Goal: Task Accomplishment & Management: Manage account settings

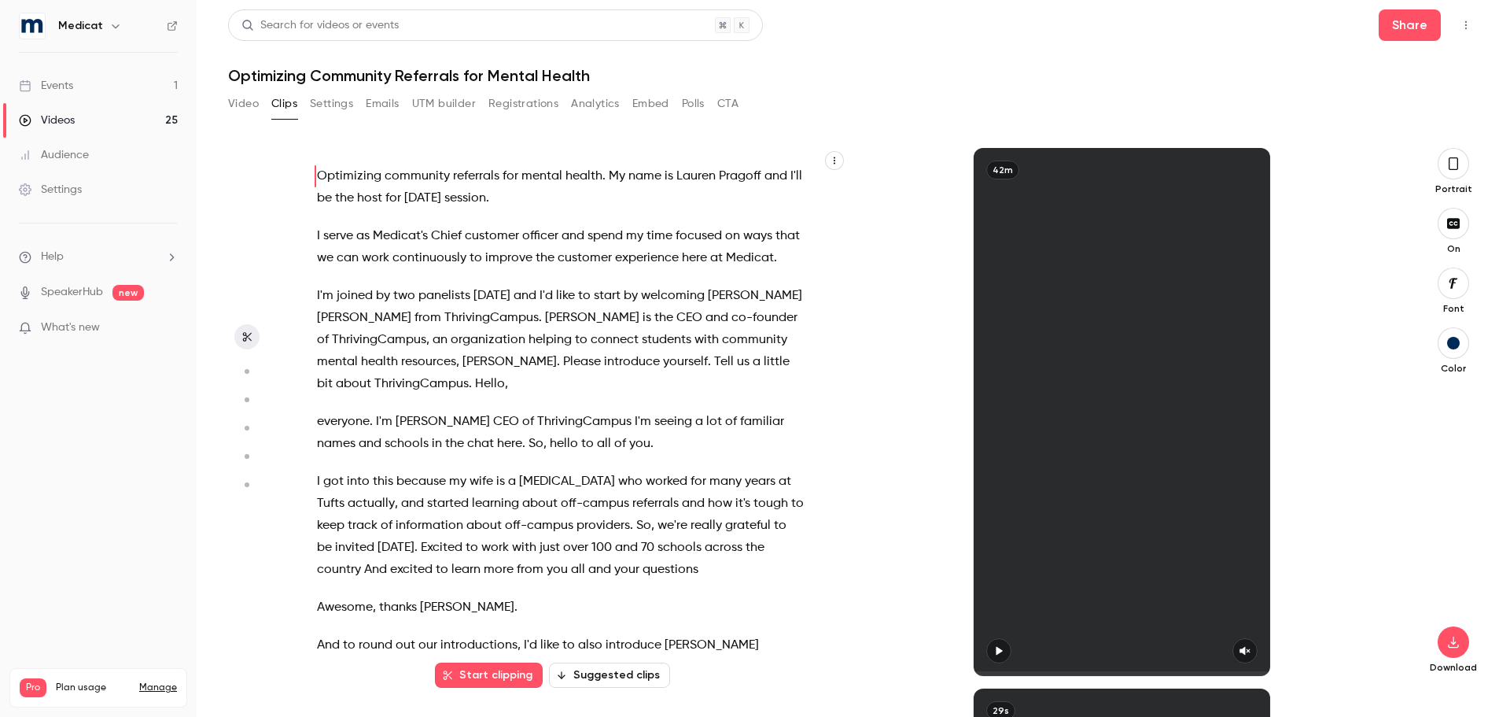
click at [78, 91] on link "Events 1" at bounding box center [98, 85] width 197 height 35
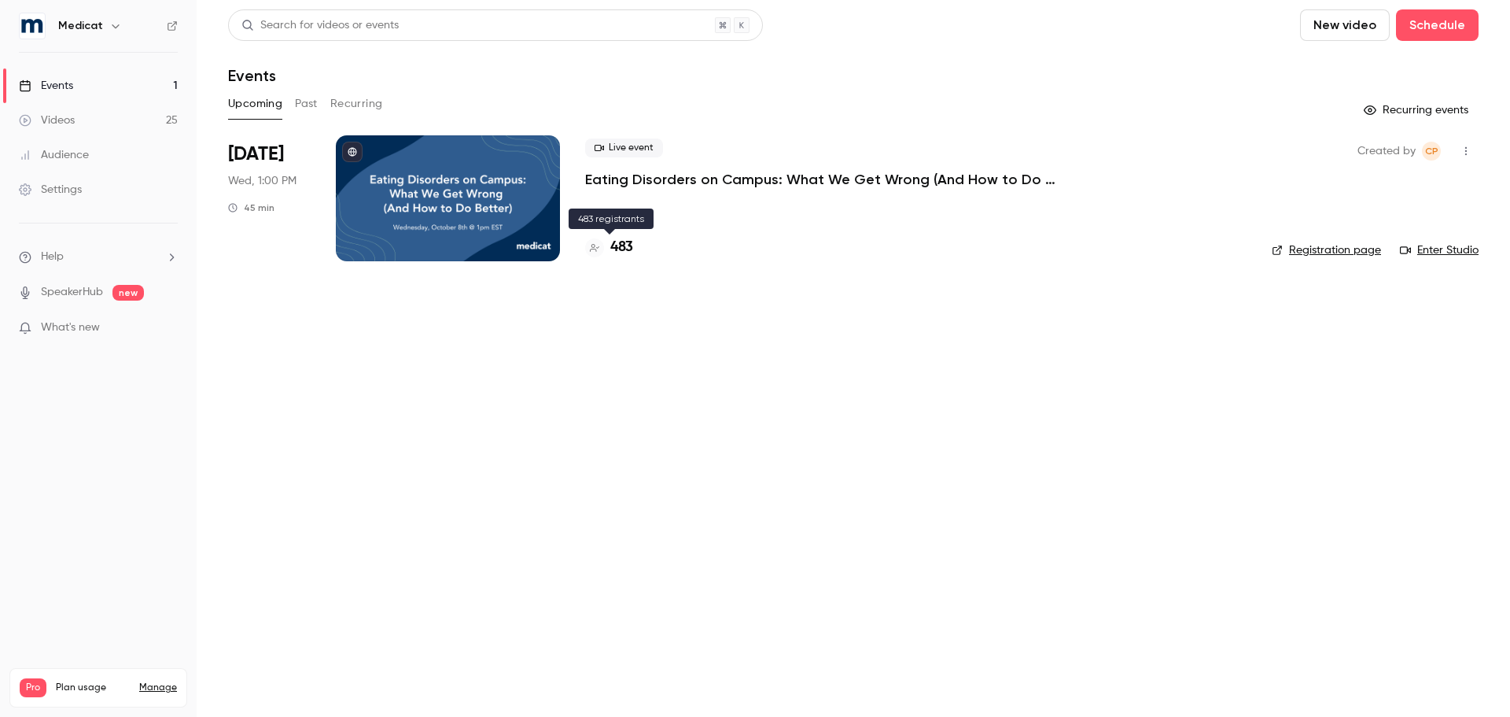
click at [621, 246] on h4 "483" at bounding box center [621, 247] width 23 height 21
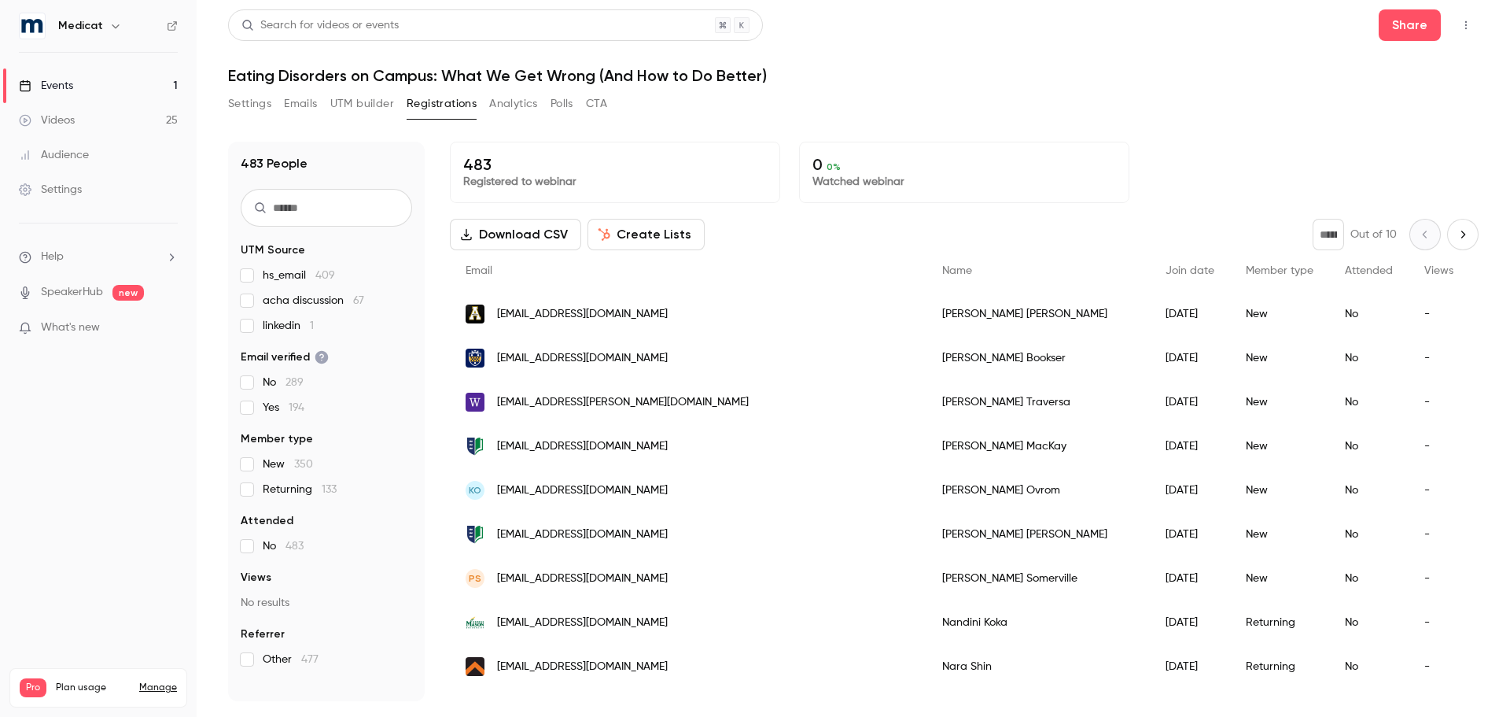
click at [67, 157] on div "Audience" at bounding box center [54, 155] width 70 height 16
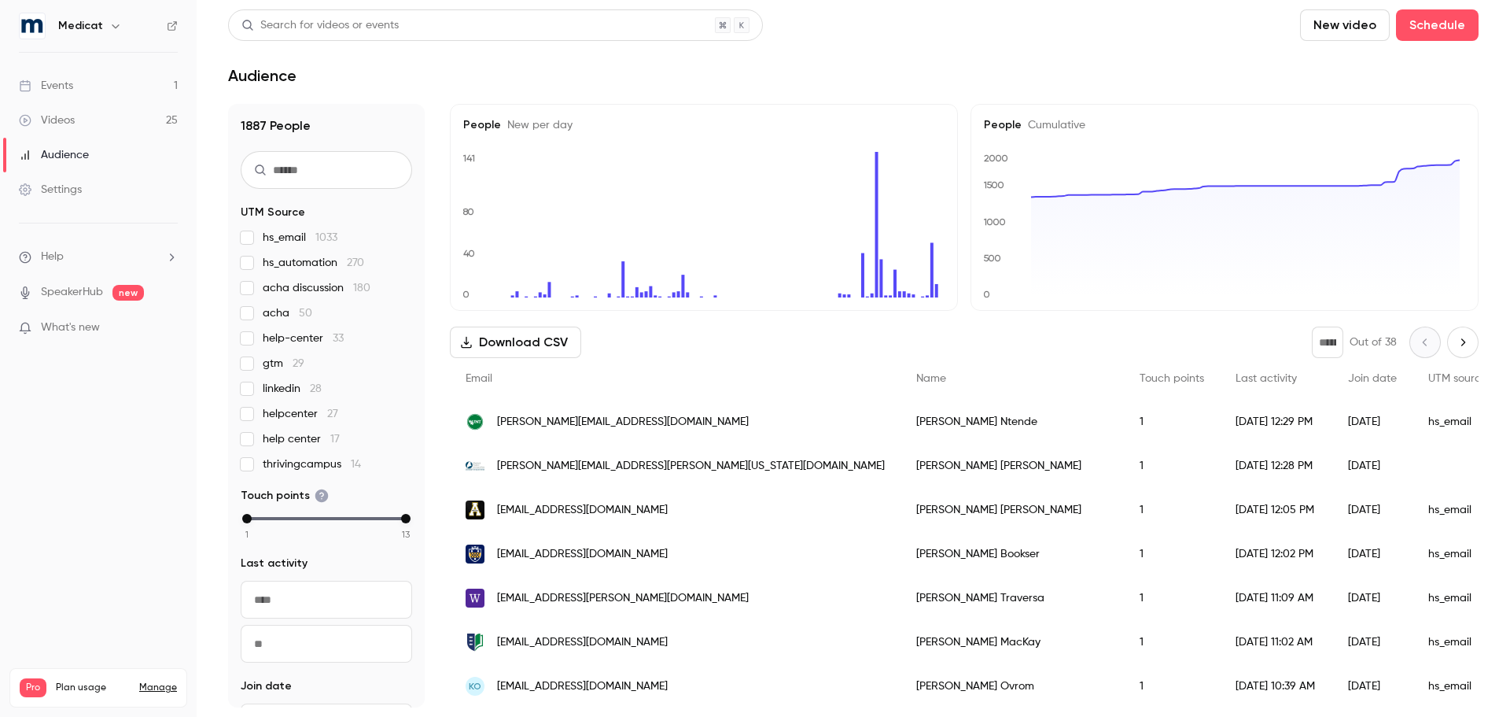
click at [955, 44] on header "Search for videos or events New video Schedule Audience" at bounding box center [853, 47] width 1251 height 76
click at [73, 92] on div "Events" at bounding box center [46, 86] width 54 height 16
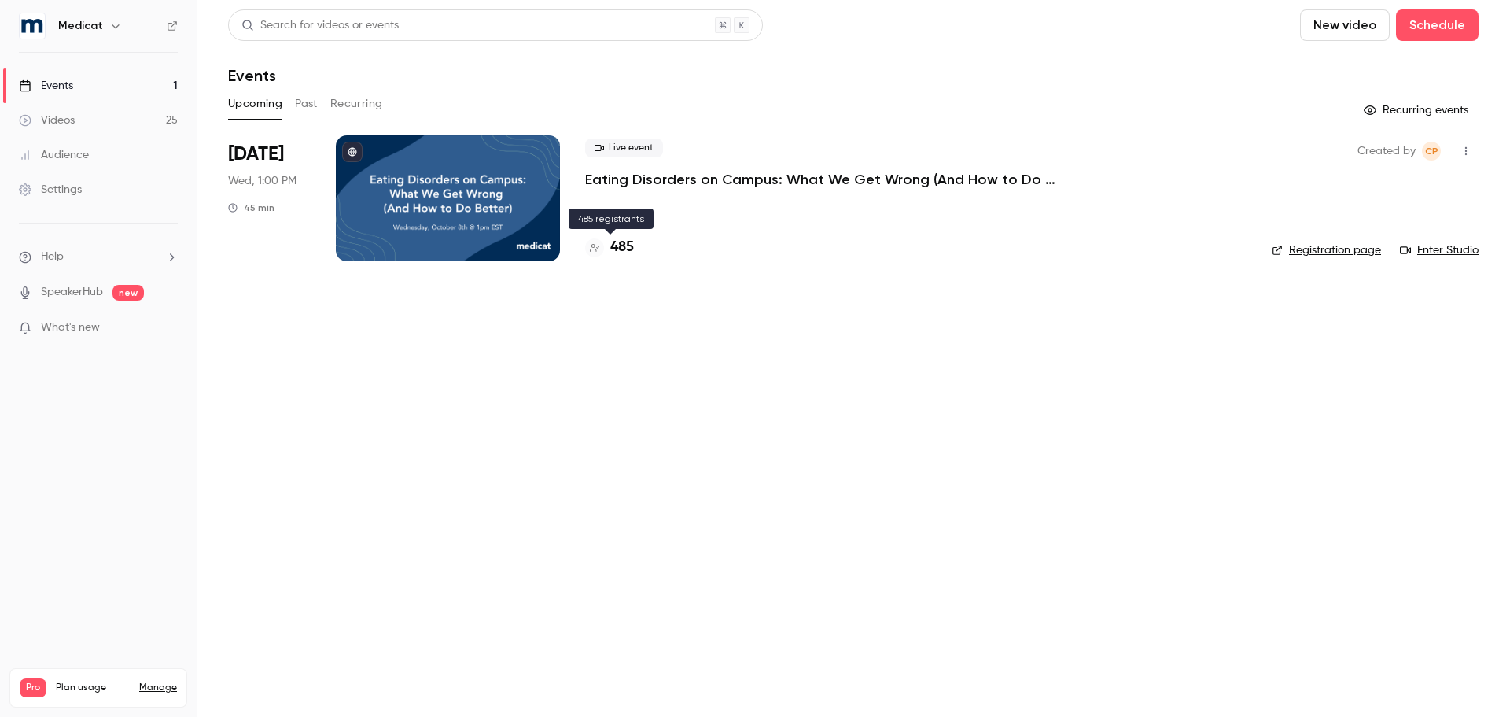
click at [626, 253] on h4 "485" at bounding box center [622, 247] width 24 height 21
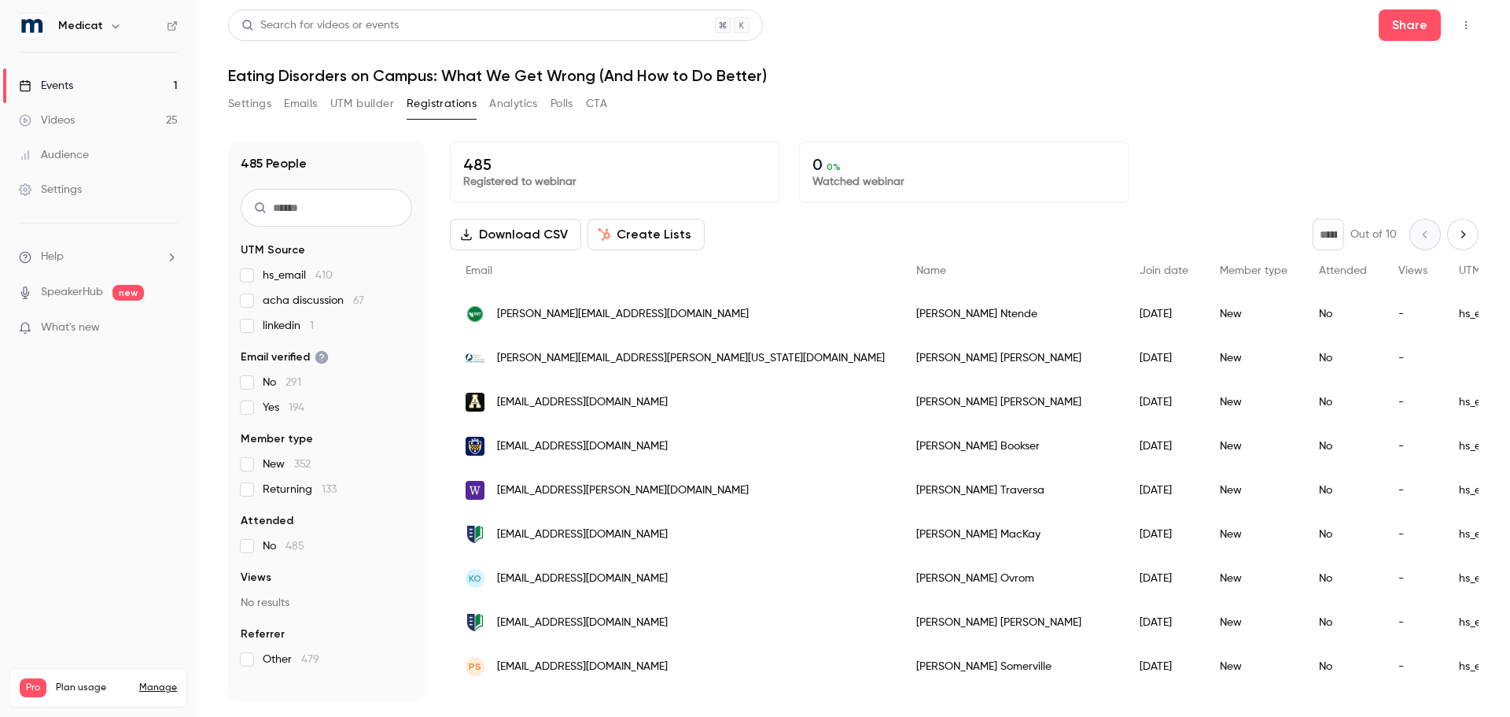
click at [352, 208] on input "text" at bounding box center [327, 208] width 172 height 38
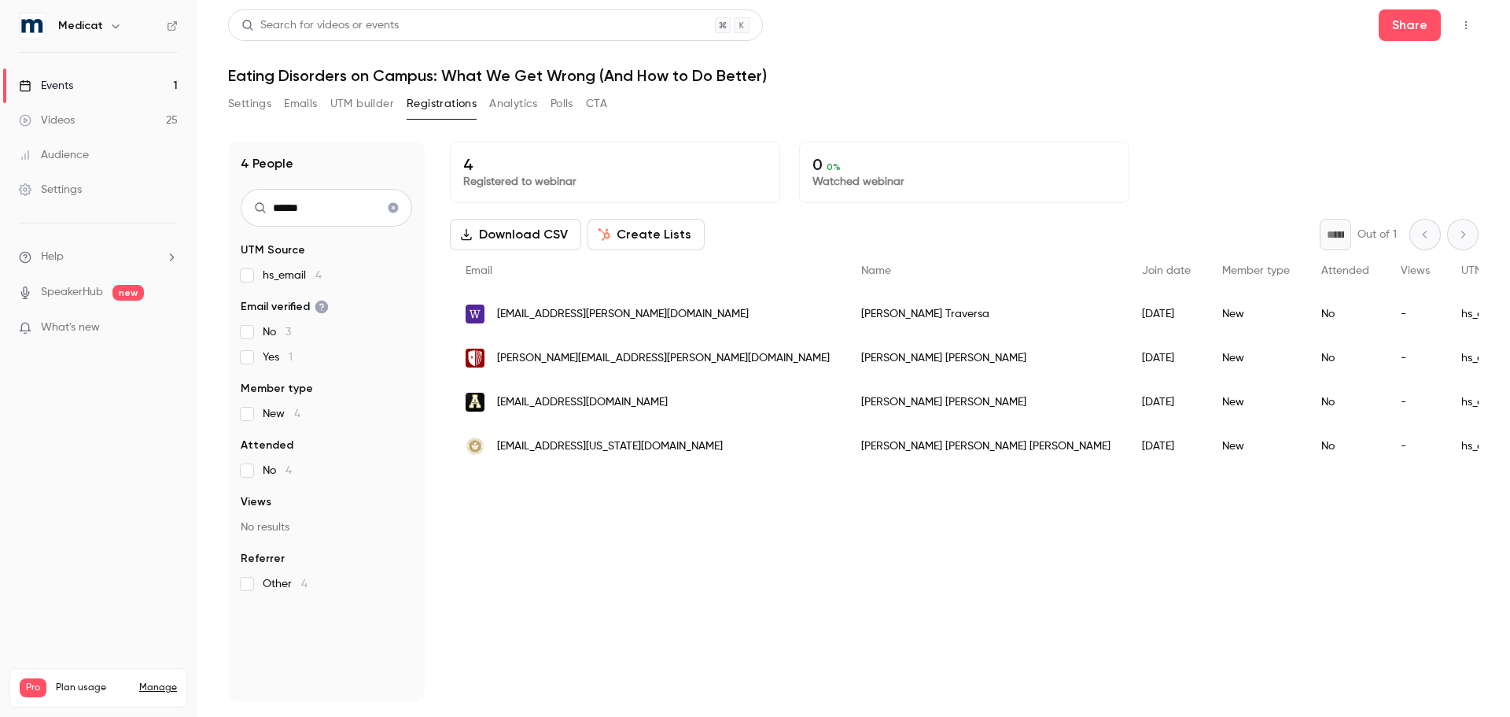
drag, startPoint x: 340, startPoint y: 205, endPoint x: 205, endPoint y: 213, distance: 135.5
click at [205, 213] on main "Search for videos or events Share Eating Disorders on Campus: What We Get Wrong…" at bounding box center [854, 358] width 1314 height 717
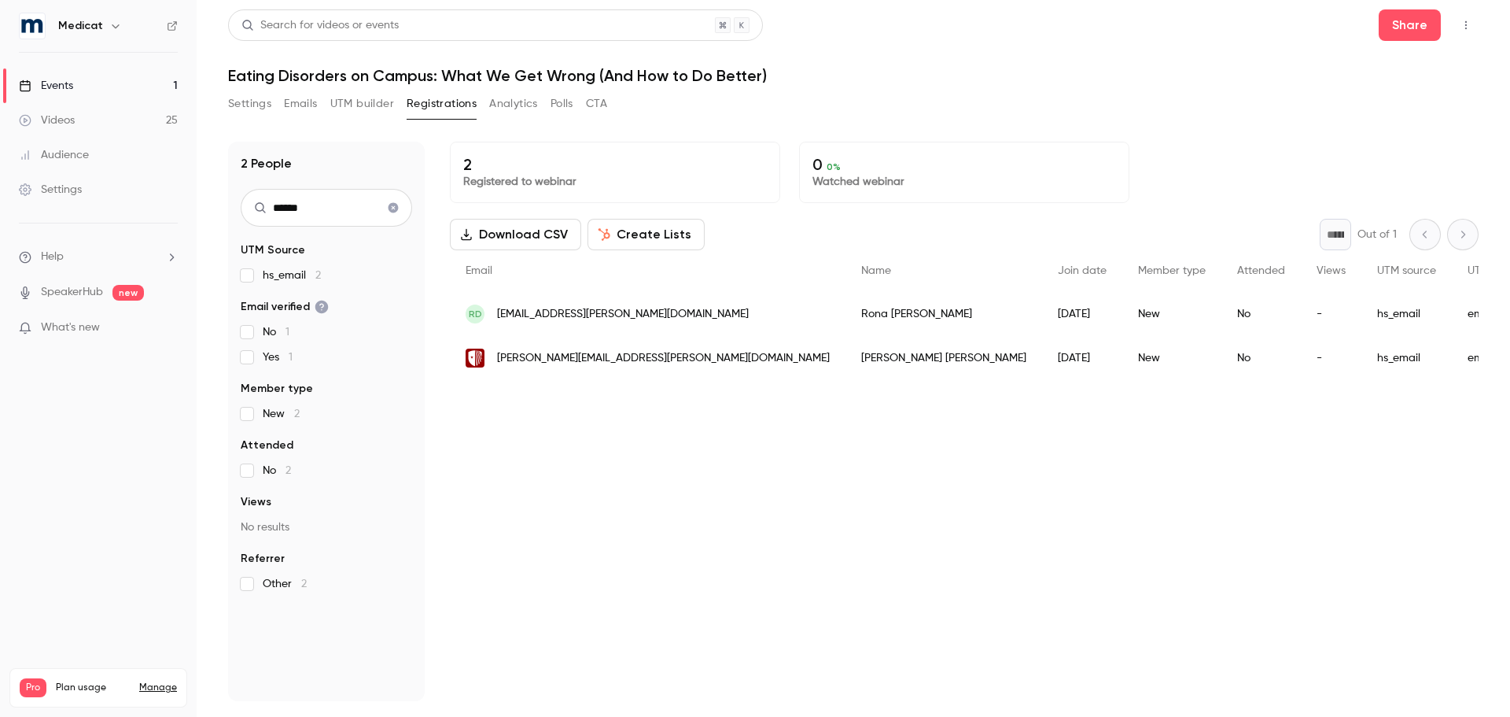
type input "******"
click at [389, 214] on button "Clear search" at bounding box center [393, 207] width 25 height 25
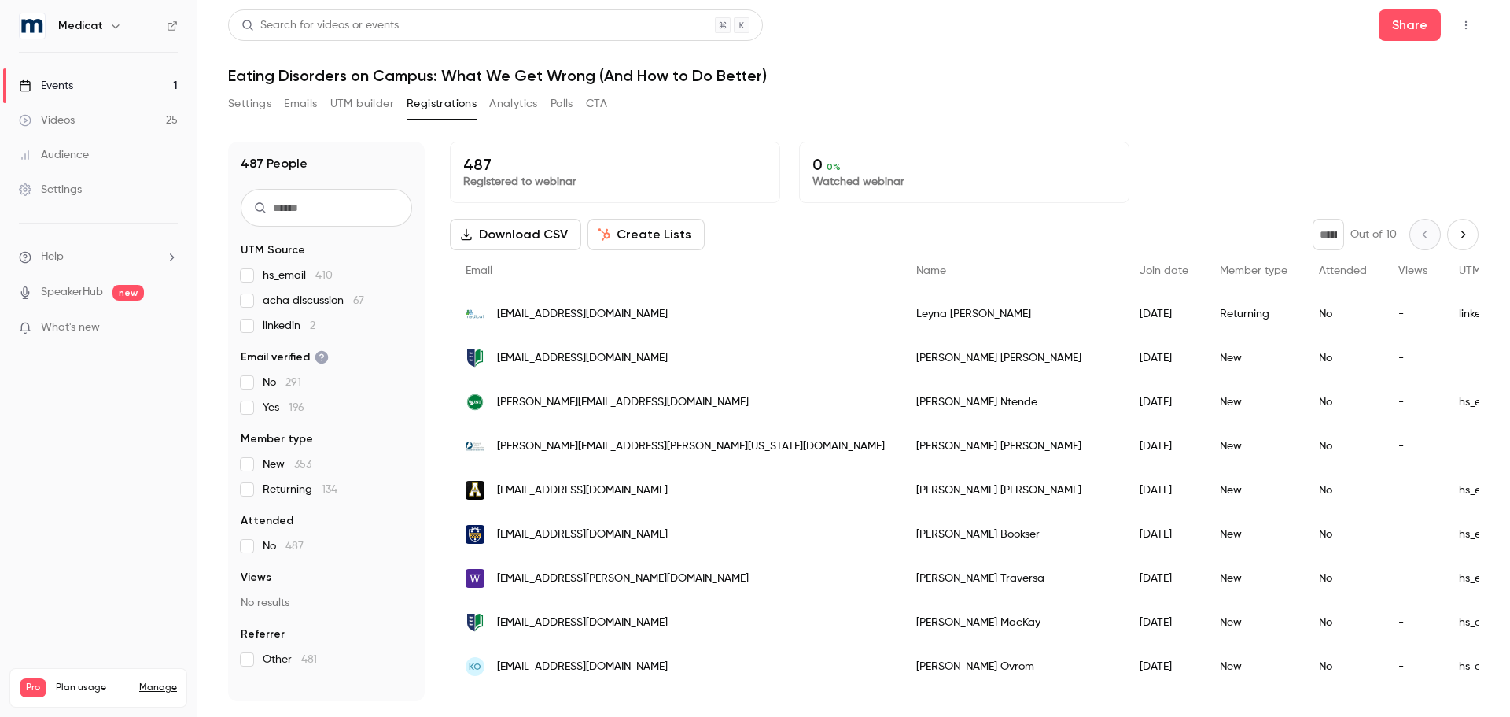
click at [330, 213] on input "text" at bounding box center [327, 208] width 172 height 38
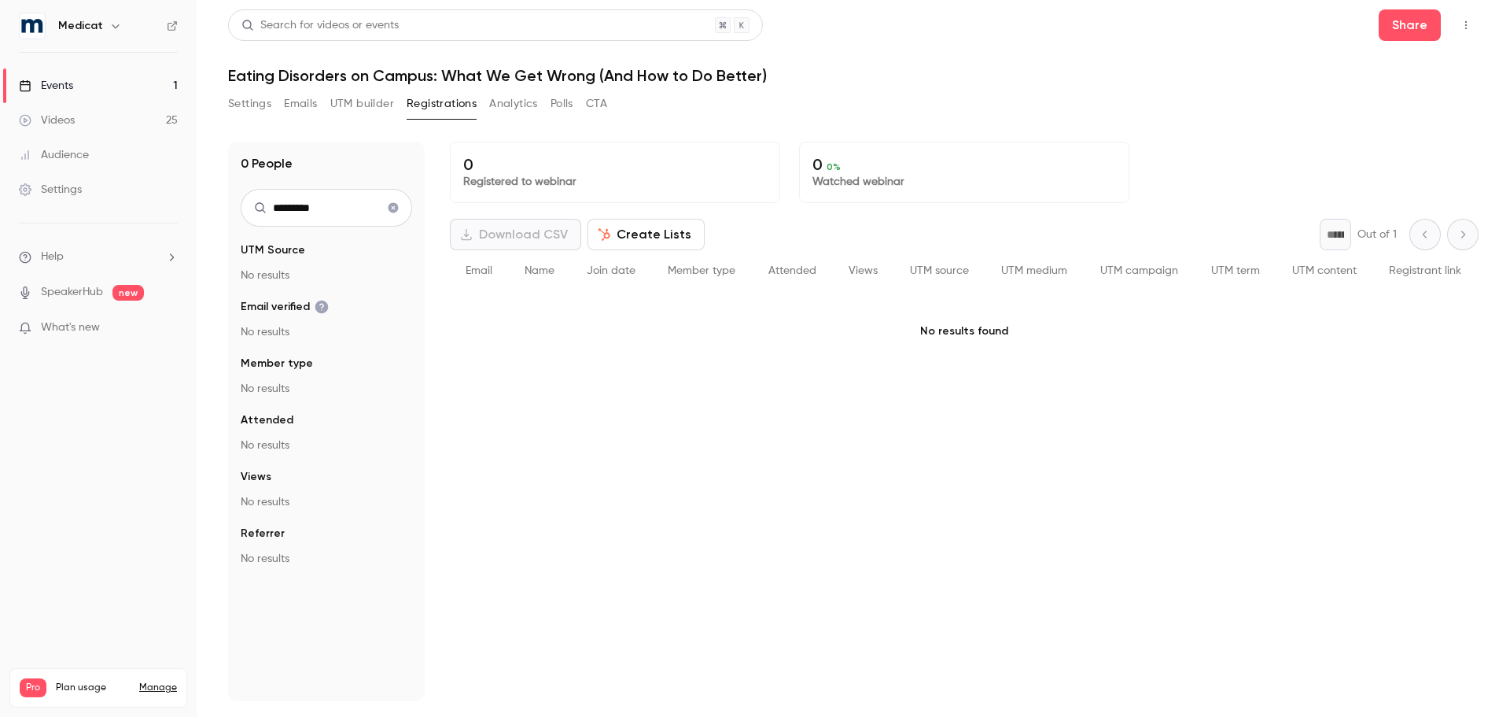
type input "*********"
click at [389, 213] on button "Clear search" at bounding box center [393, 207] width 25 height 25
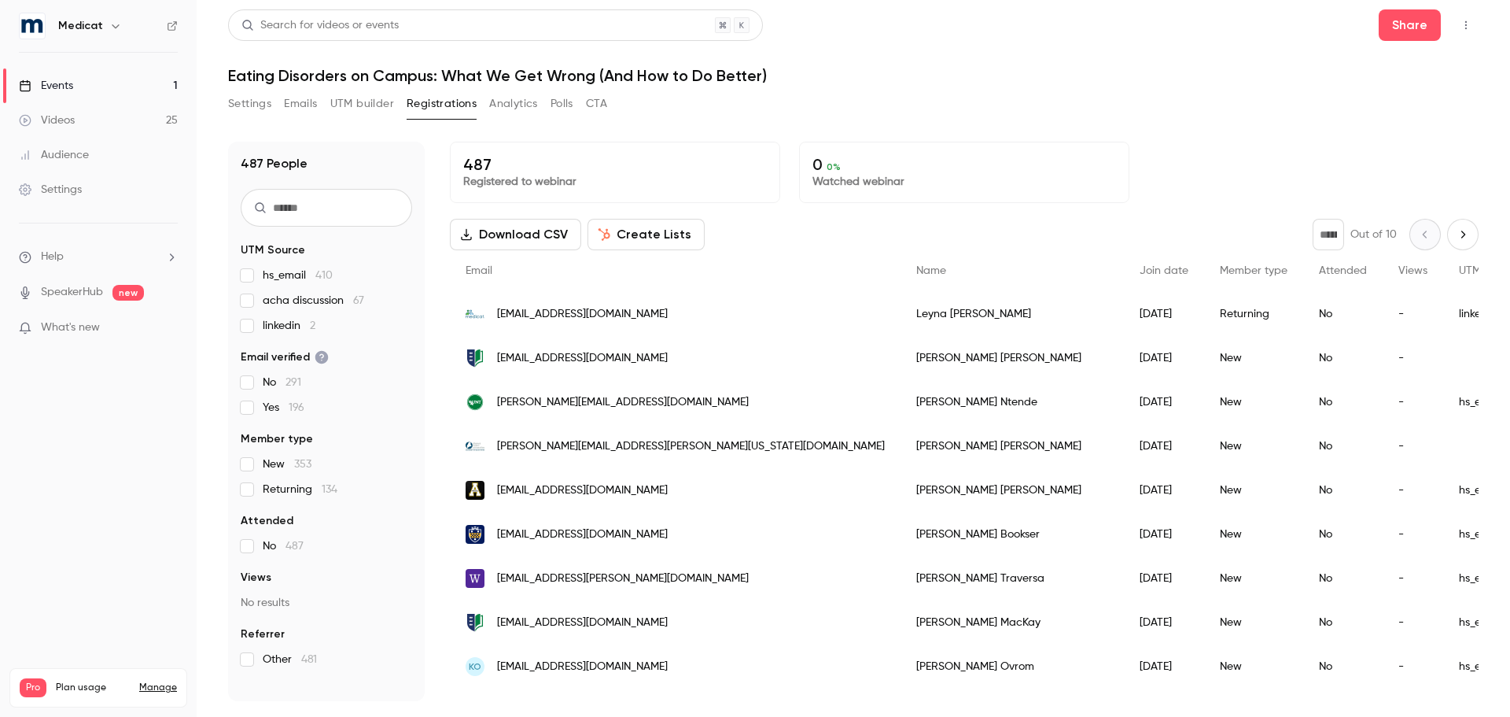
click at [363, 210] on input "text" at bounding box center [327, 208] width 172 height 38
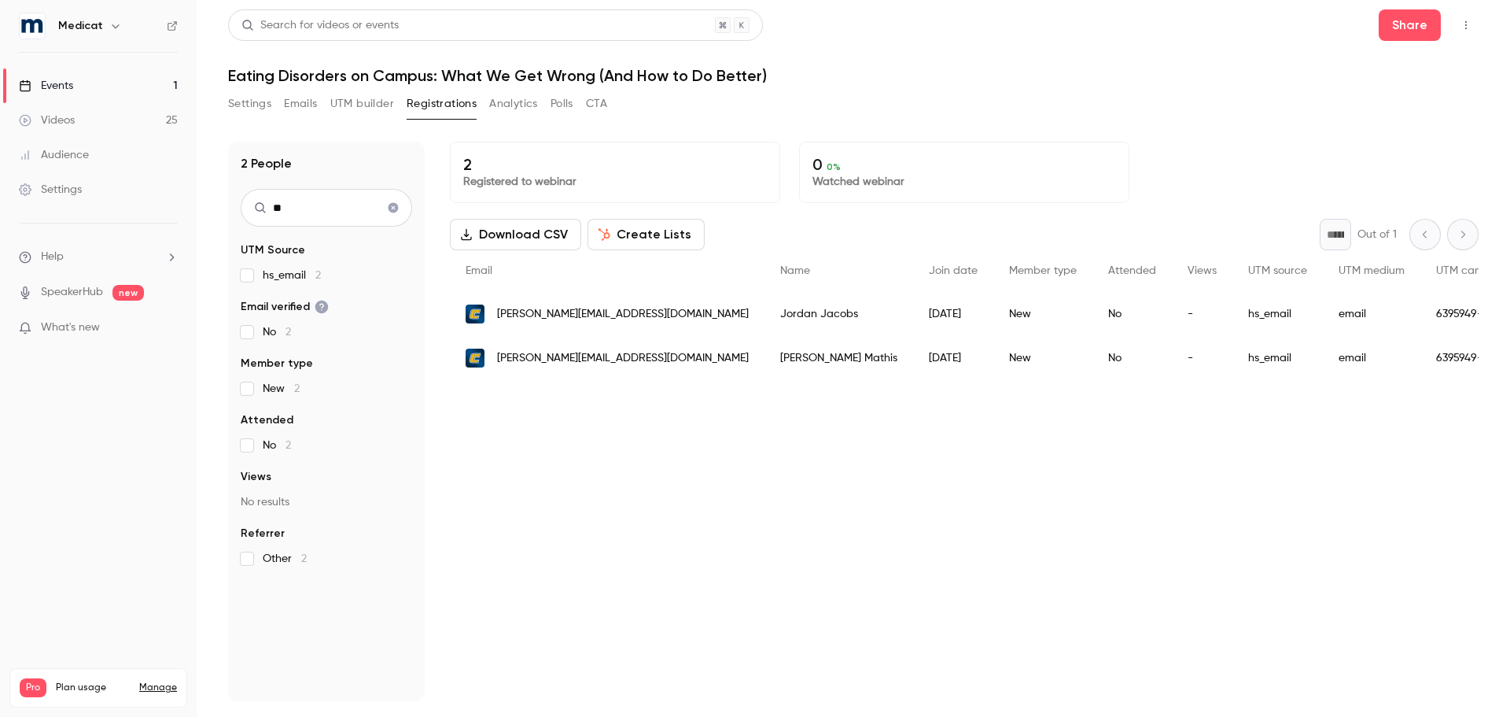
click at [329, 216] on input "**" at bounding box center [327, 208] width 172 height 38
type input "*"
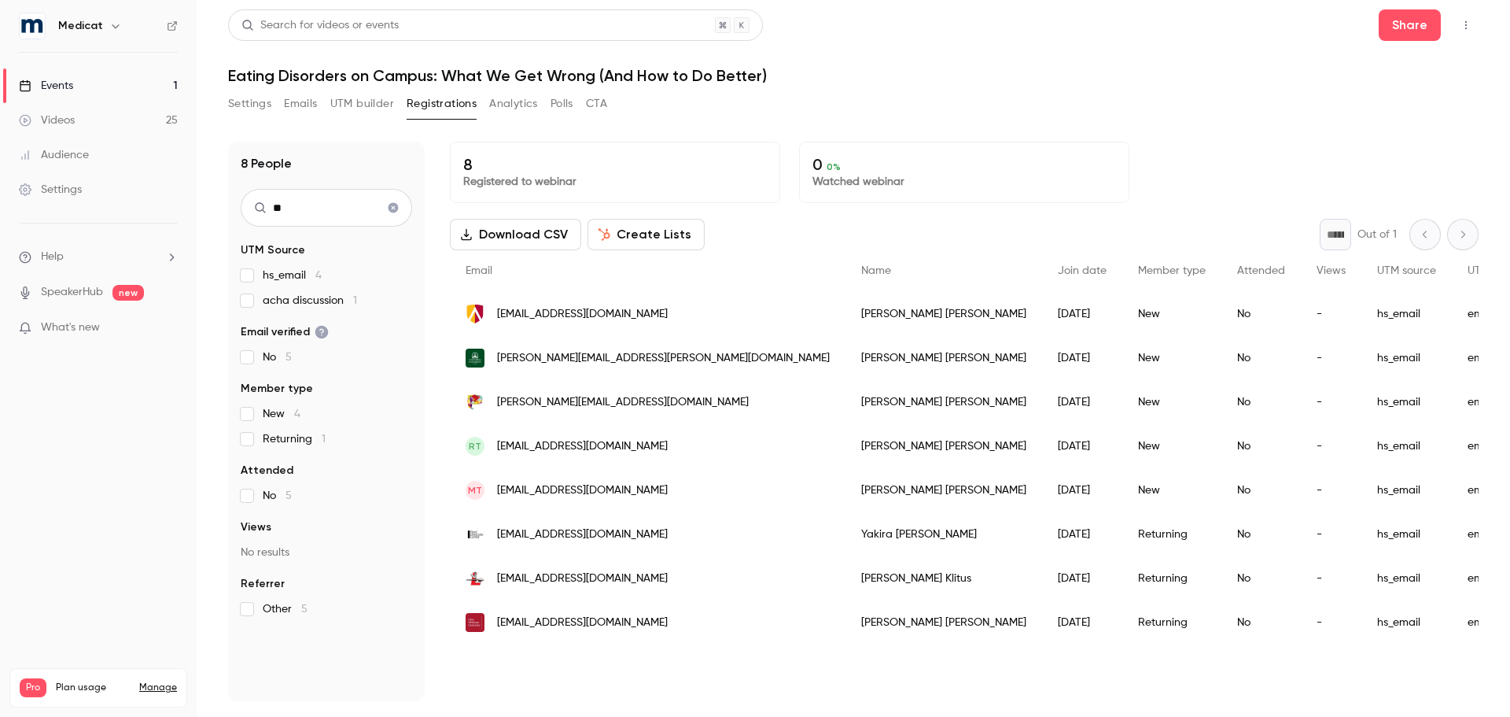
type input "*"
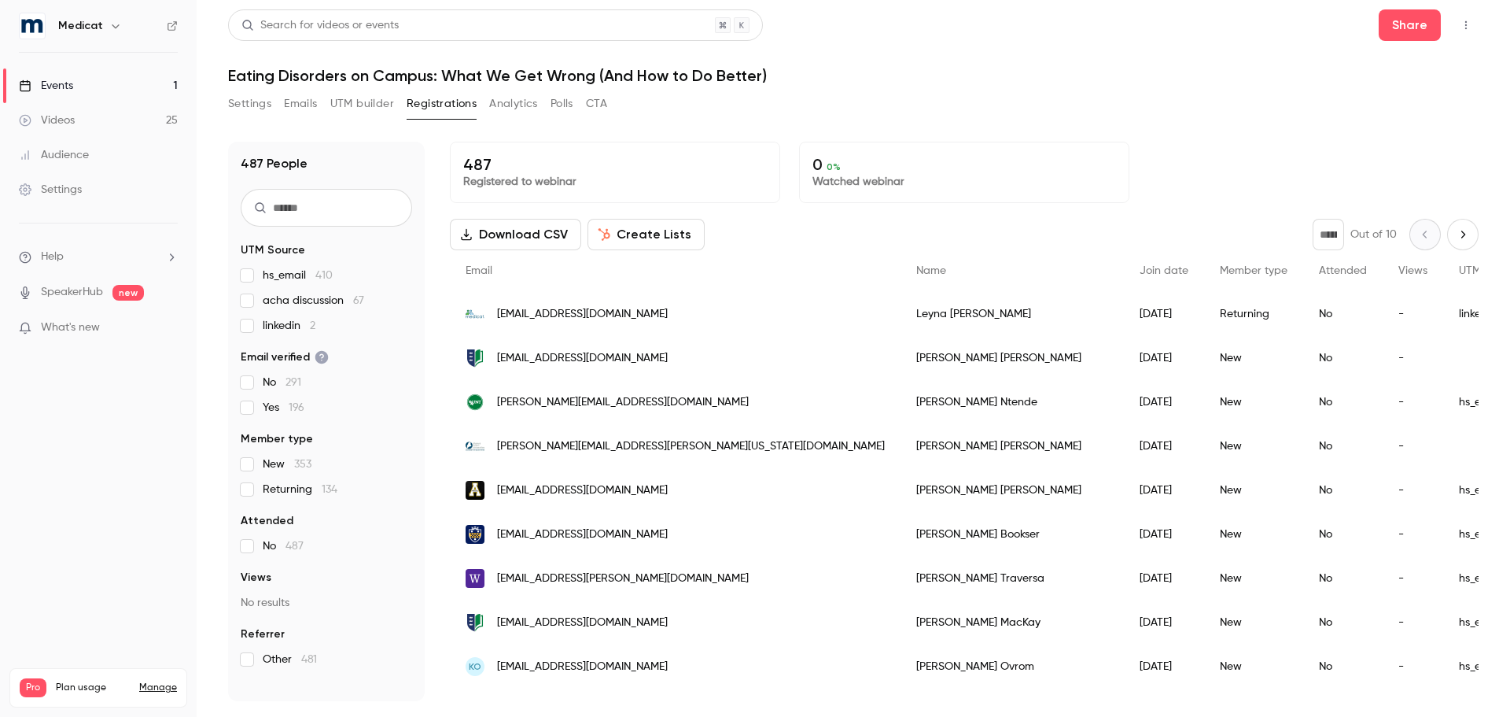
click at [377, 137] on div "487 People UTM Source hs_email 410 acha discussion 67 linkedin 2 Email verified…" at bounding box center [853, 412] width 1251 height 578
click at [656, 306] on div "[EMAIL_ADDRESS][DOMAIN_NAME]" at bounding box center [675, 314] width 451 height 44
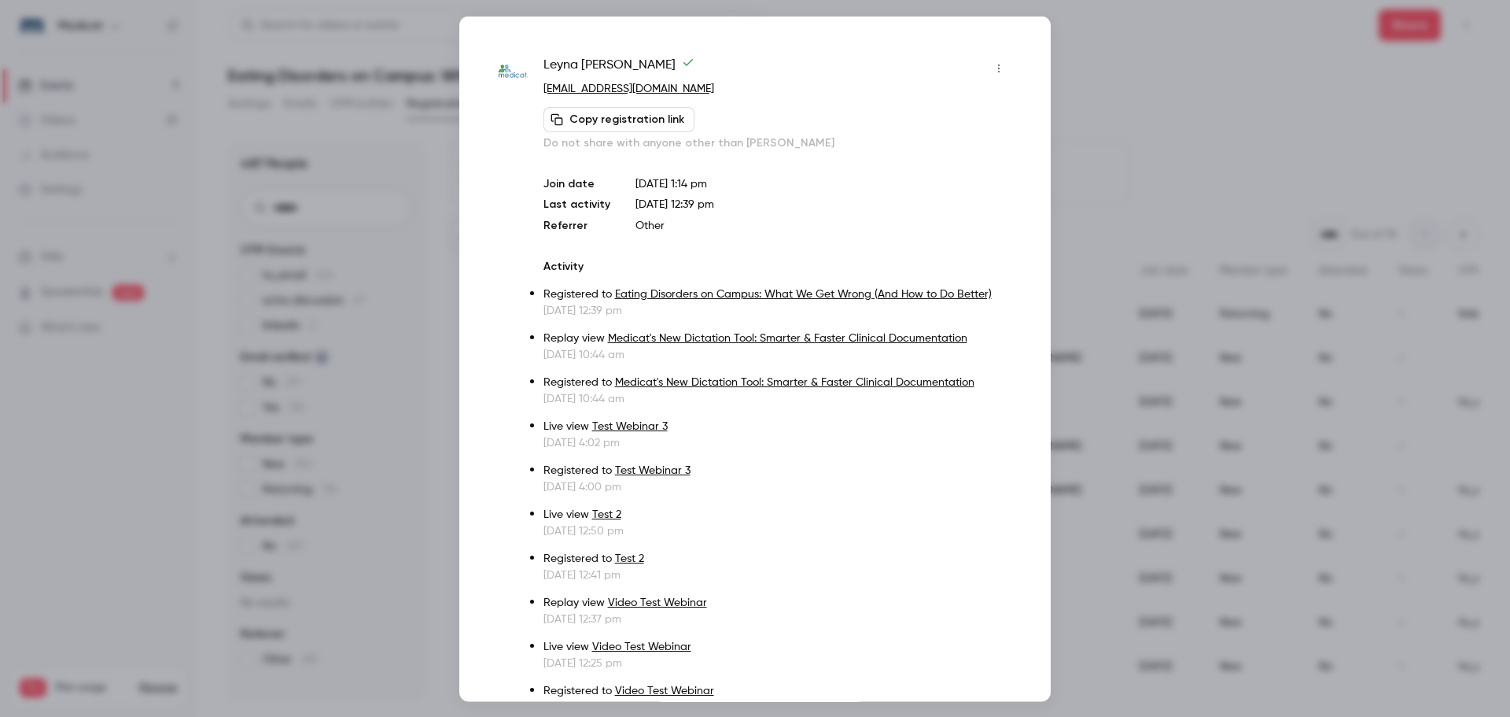
click at [993, 67] on icon "button" at bounding box center [999, 67] width 13 height 11
click at [953, 150] on div "Remove registration" at bounding box center [927, 149] width 120 height 16
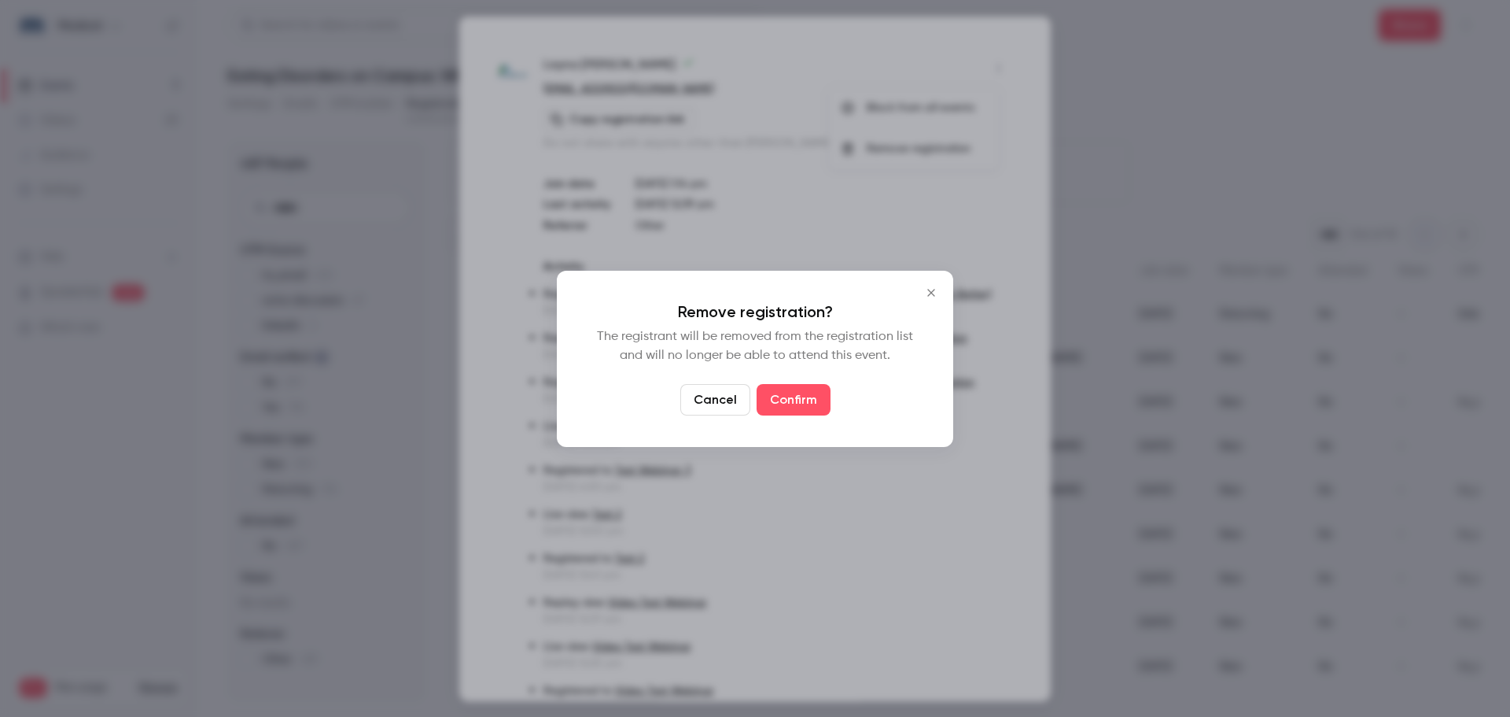
click at [818, 397] on div at bounding box center [755, 358] width 1510 height 717
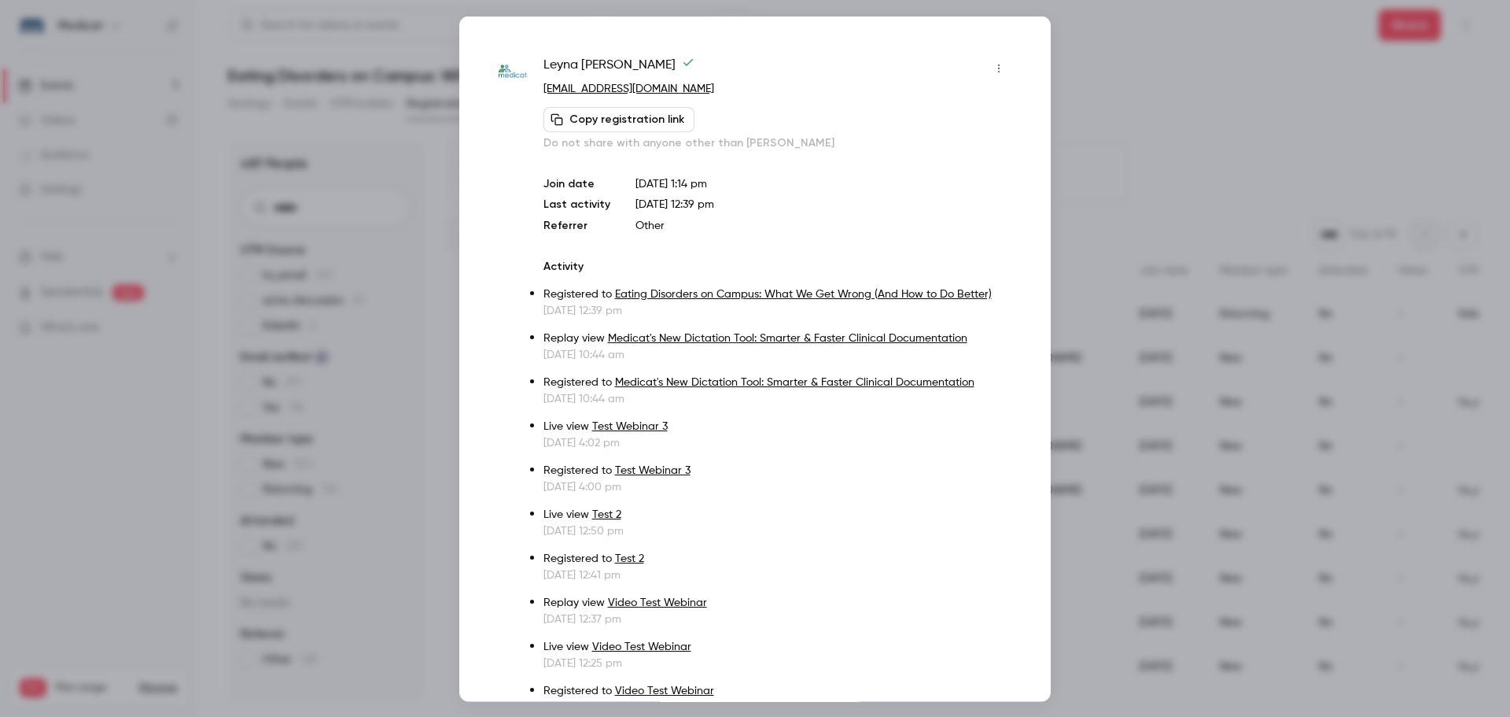
click at [1131, 124] on div at bounding box center [755, 358] width 1510 height 717
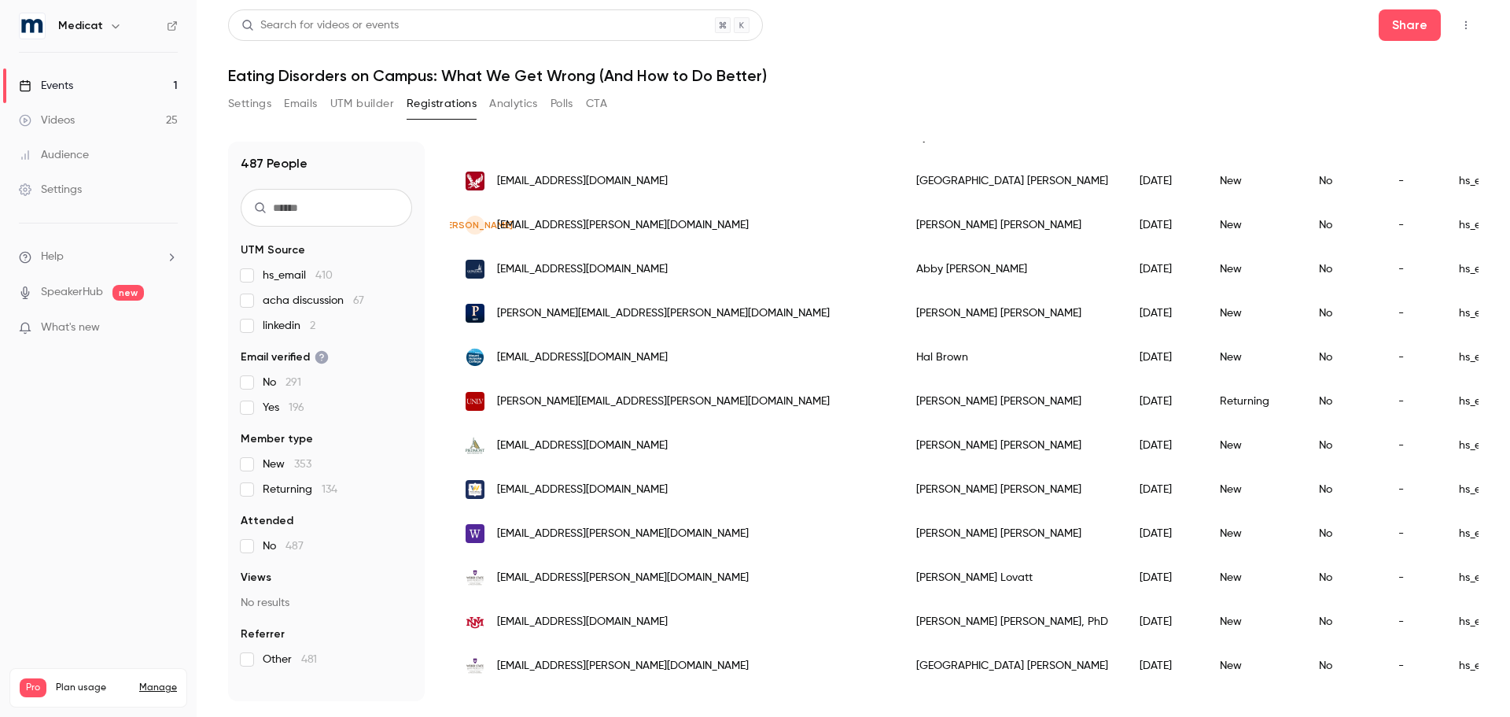
scroll to position [1806, 0]
